Goal: Task Accomplishment & Management: Complete application form

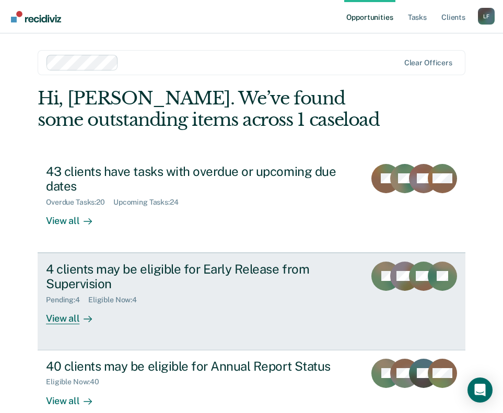
click at [82, 279] on div "4 clients may be eligible for Early Release from Supervision" at bounding box center [201, 276] width 311 height 30
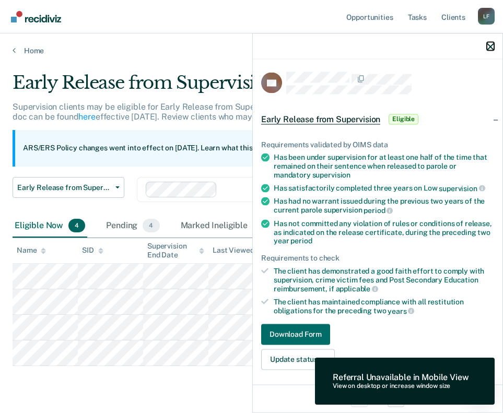
click at [488, 45] on icon "button" at bounding box center [489, 46] width 7 height 7
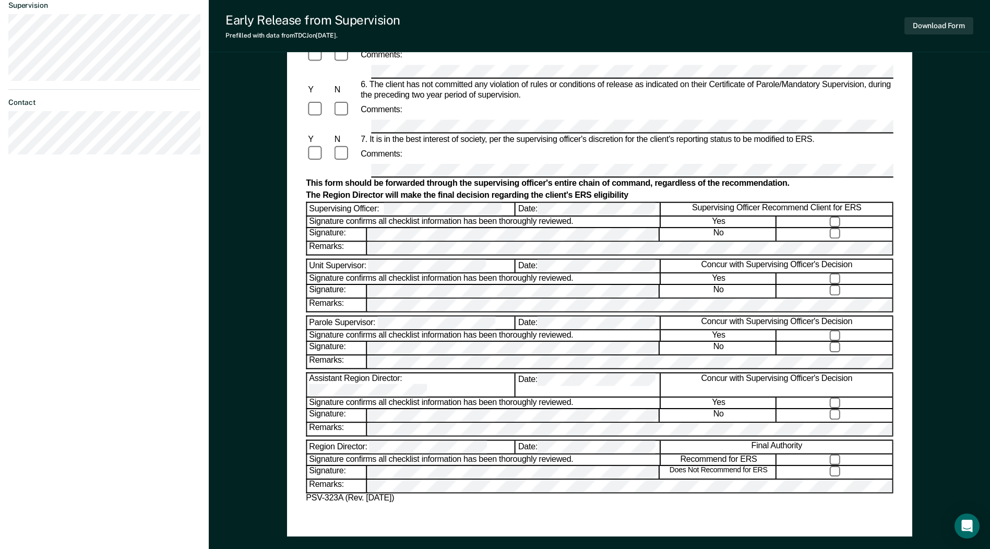
scroll to position [365, 0]
click at [411, 377] on div "Assistant Region Director:" at bounding box center [411, 384] width 208 height 23
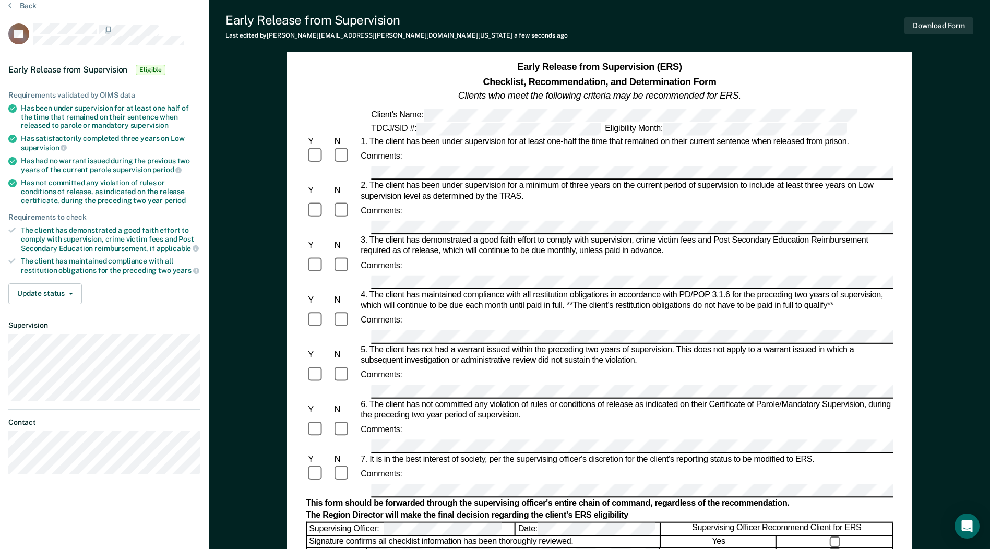
scroll to position [0, 0]
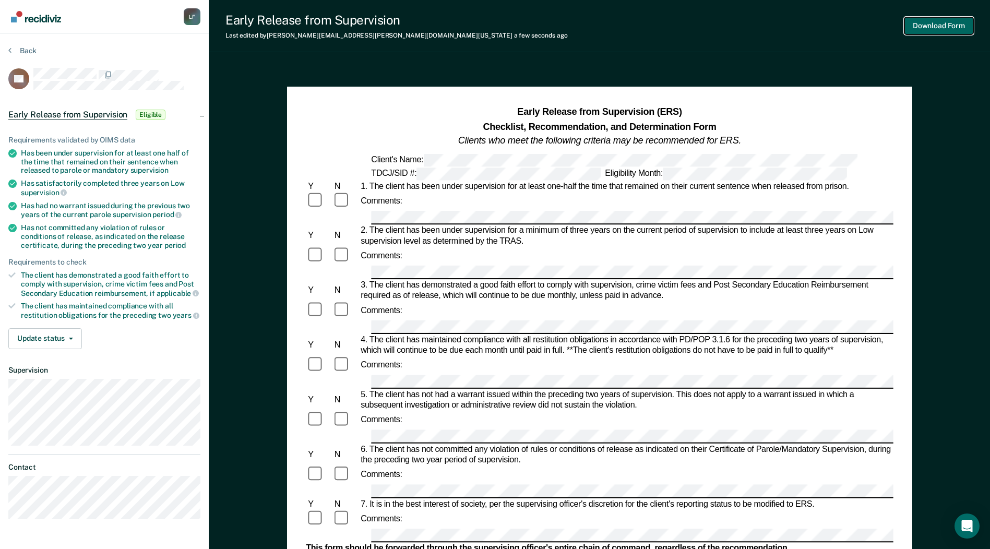
click at [510, 22] on button "Download Form" at bounding box center [939, 25] width 69 height 17
